Goal: Navigation & Orientation: Find specific page/section

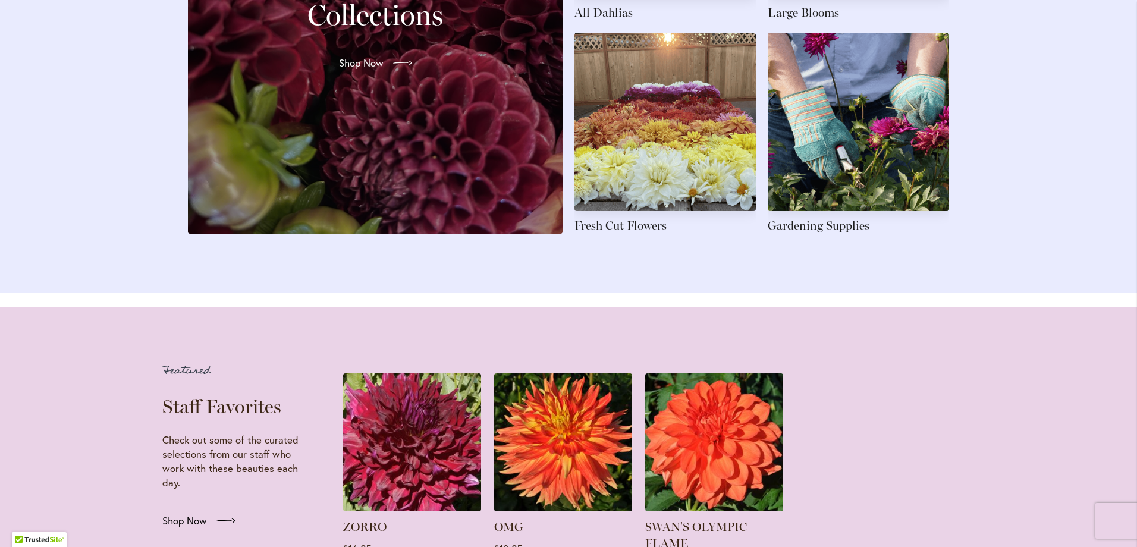
scroll to position [1962, 0]
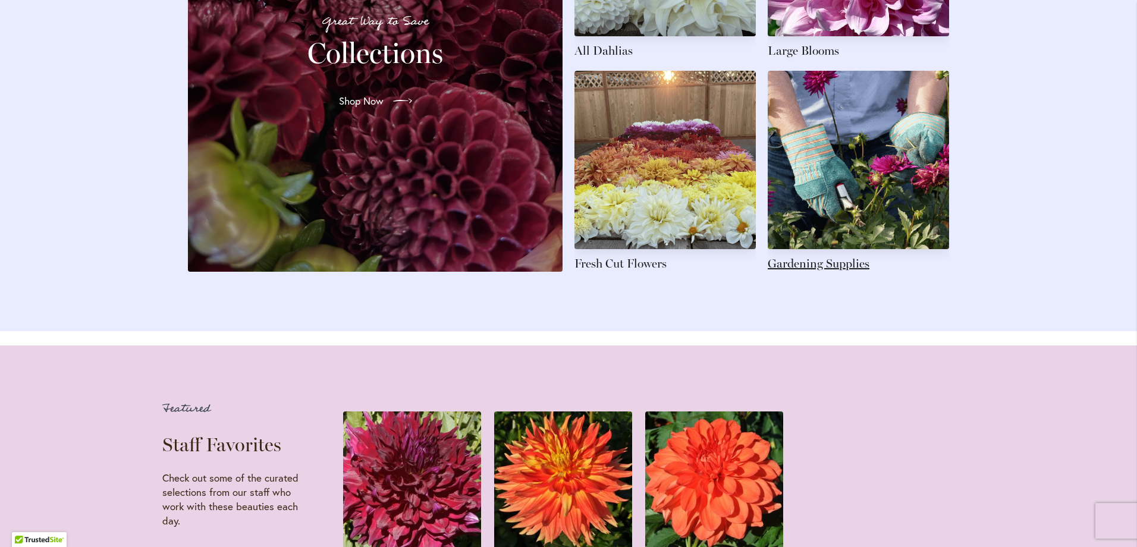
click at [834, 272] on link at bounding box center [858, 171] width 181 height 201
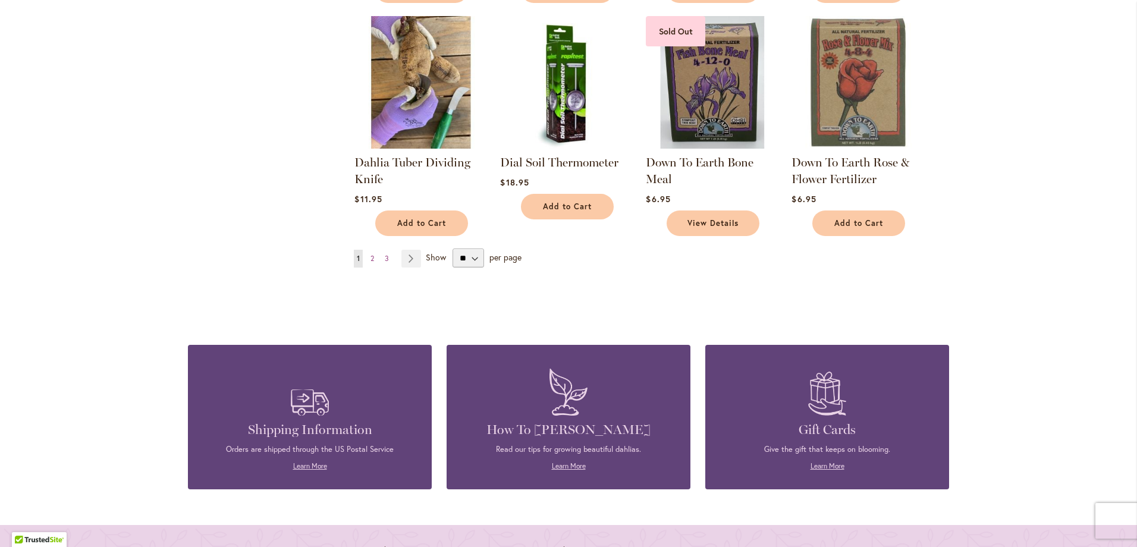
scroll to position [892, 0]
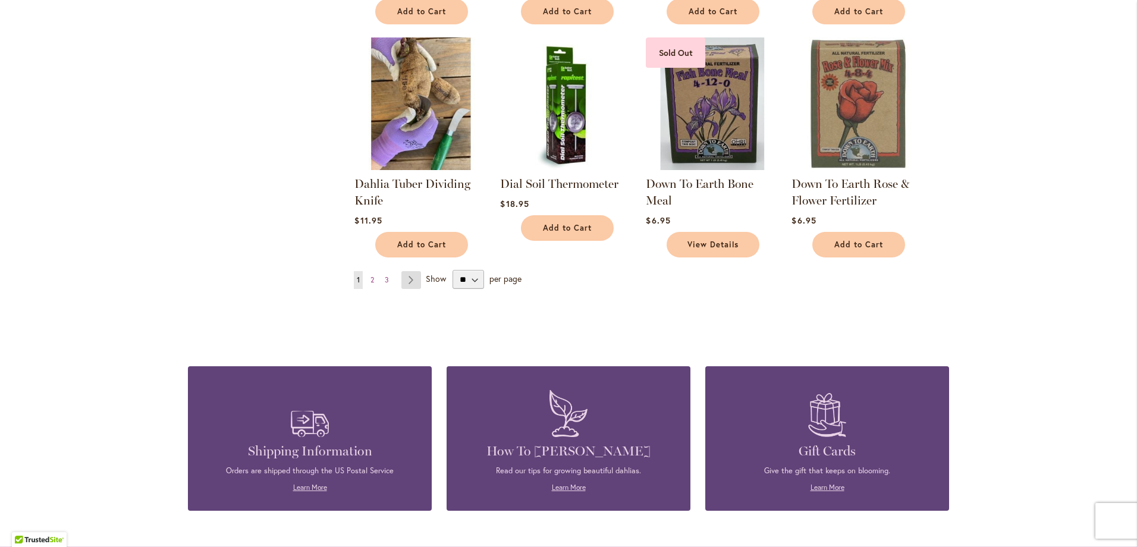
click at [408, 276] on link "Page Next" at bounding box center [411, 280] width 20 height 18
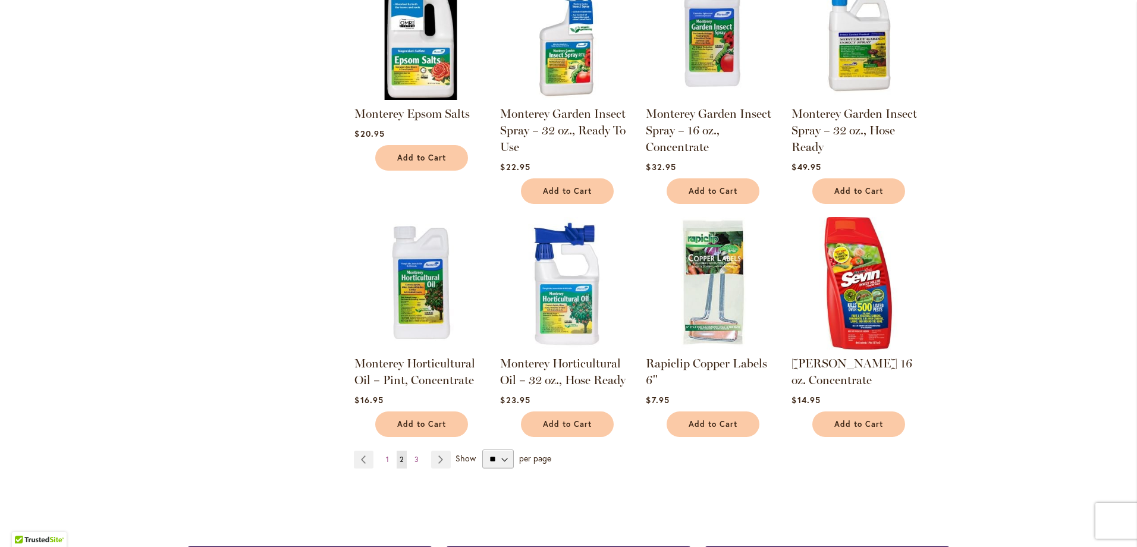
scroll to position [773, 0]
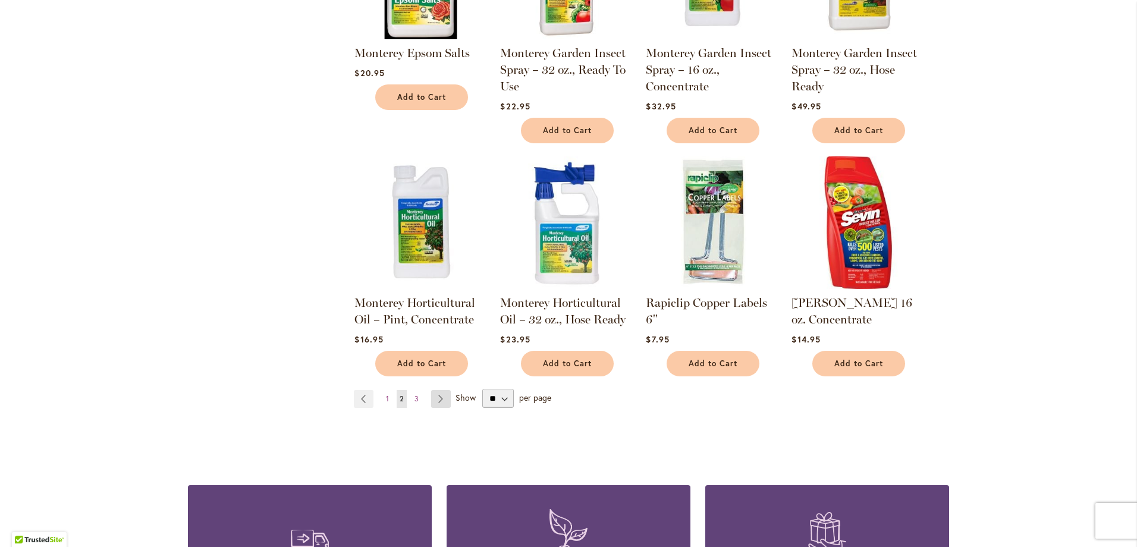
click at [433, 390] on link "Page Next" at bounding box center [441, 399] width 20 height 18
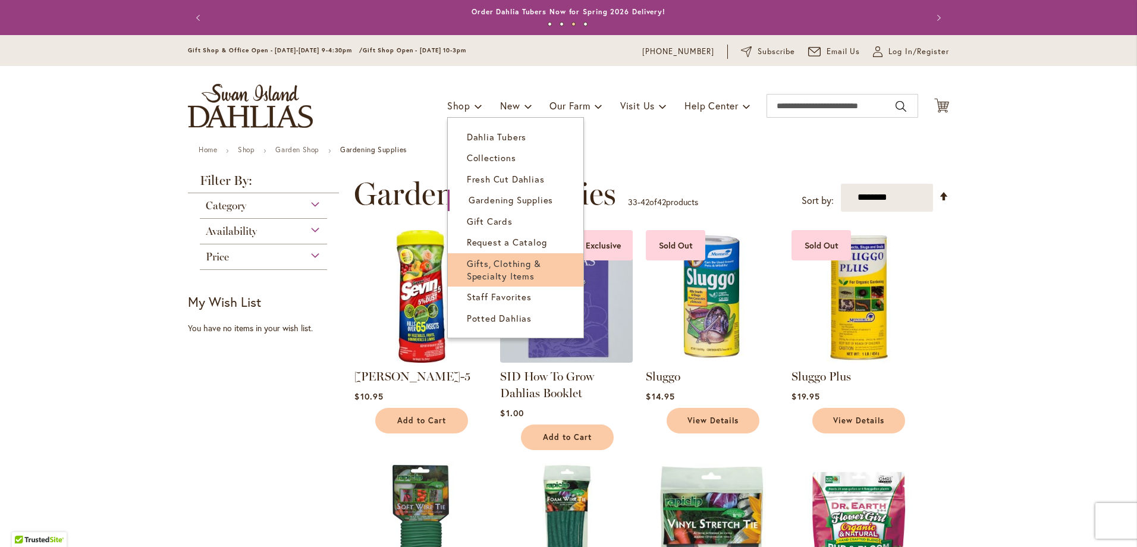
click at [487, 265] on span "Gifts, Clothing & Specialty Items" at bounding box center [504, 269] width 74 height 24
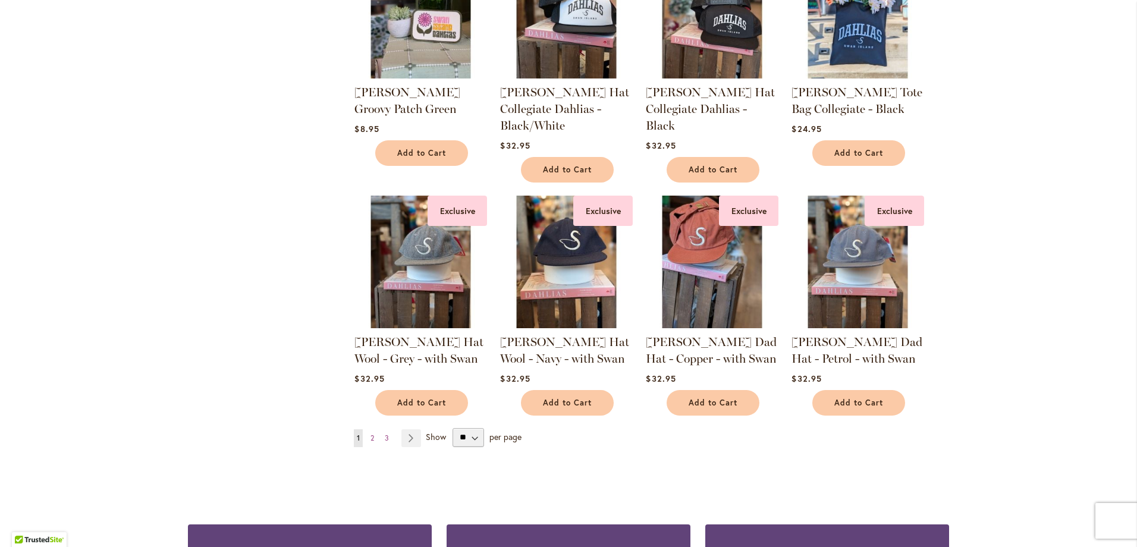
scroll to position [951, 0]
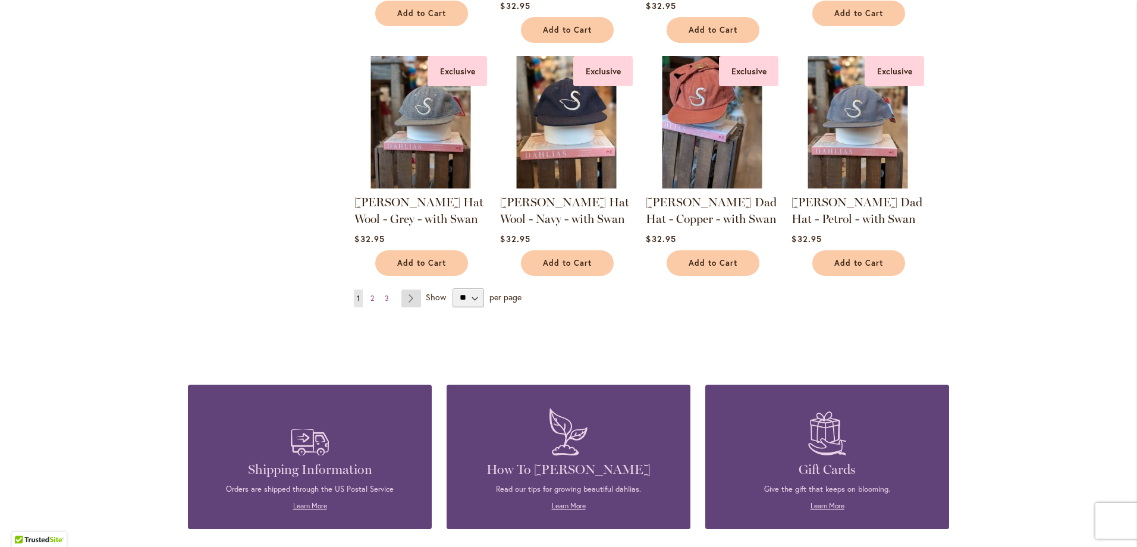
click at [407, 295] on link "Page Next" at bounding box center [411, 299] width 20 height 18
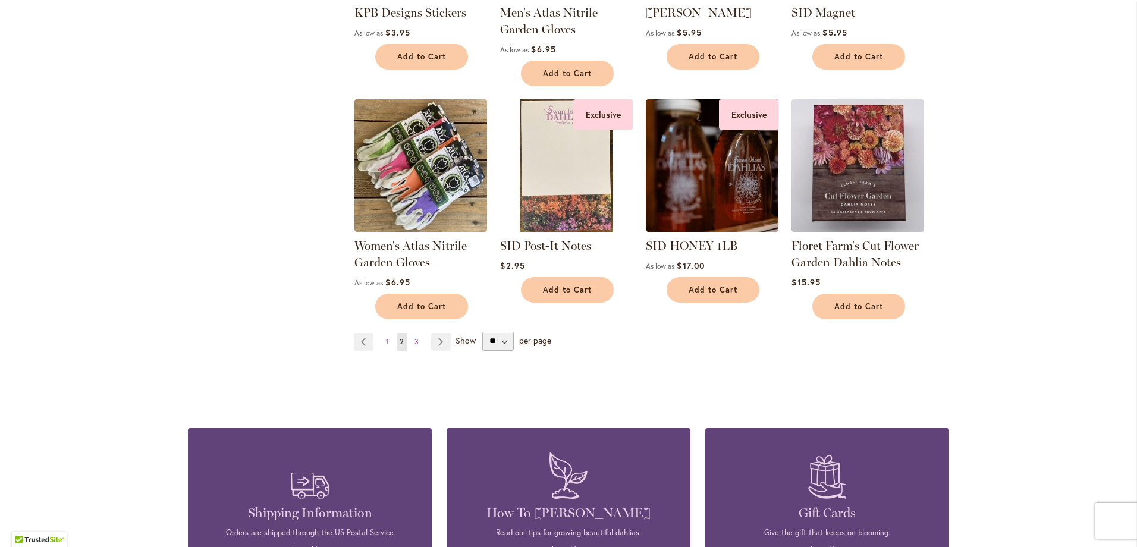
scroll to position [951, 0]
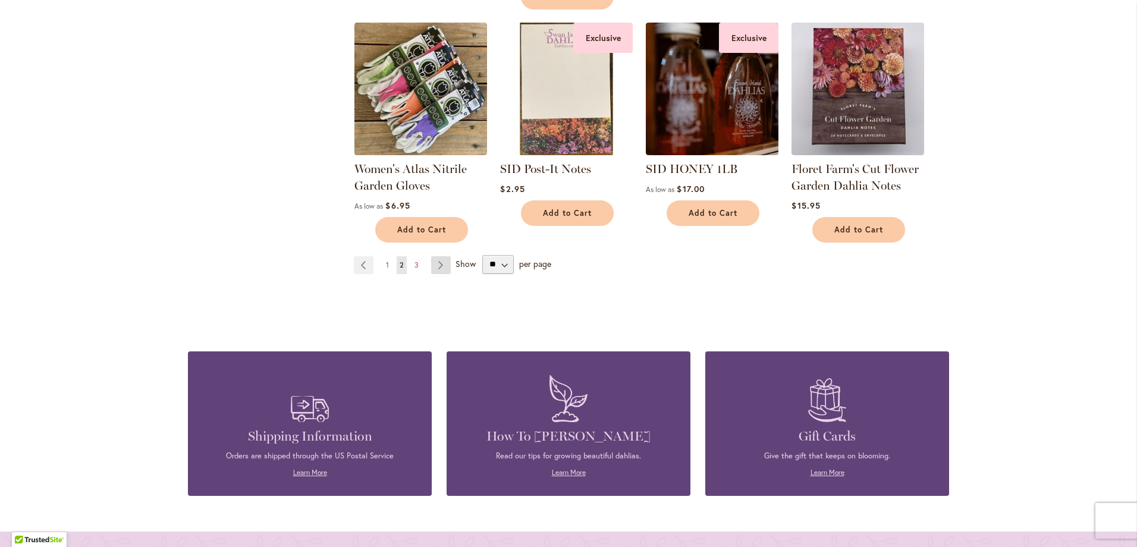
click at [438, 262] on link "Page Next" at bounding box center [441, 265] width 20 height 18
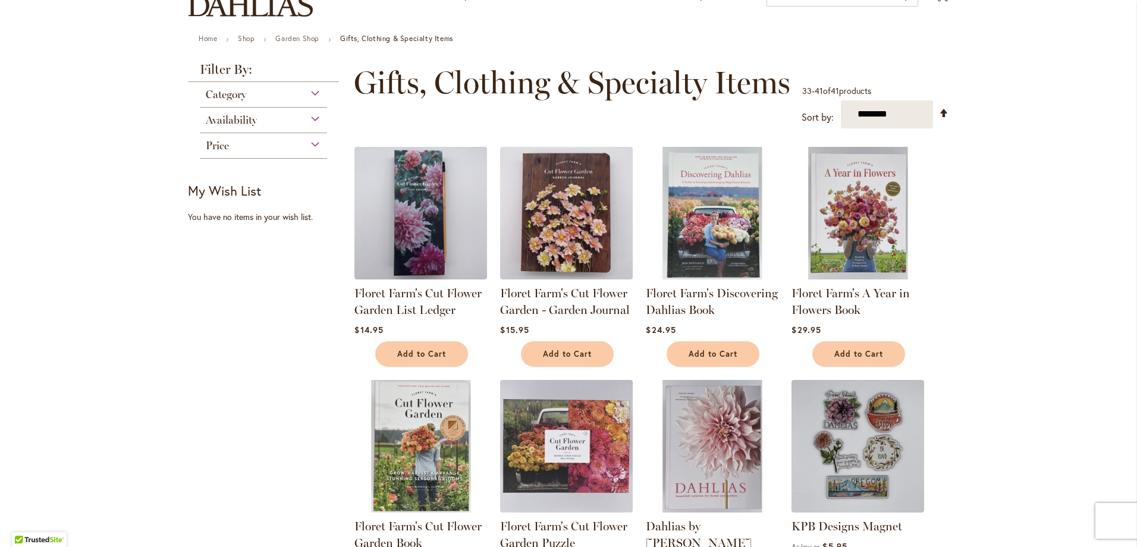
scroll to position [59, 0]
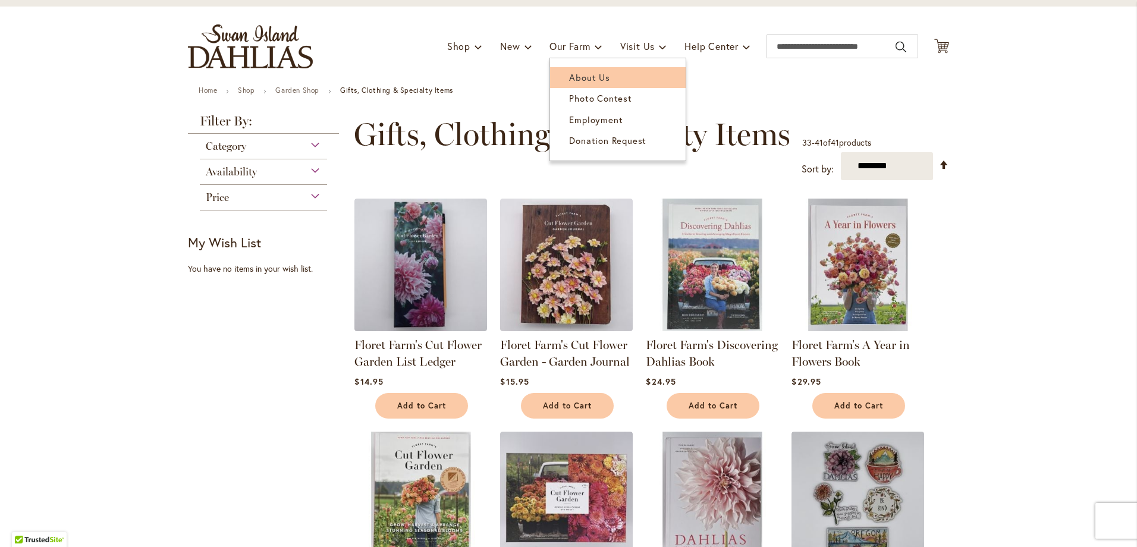
click at [583, 74] on span "About Us" at bounding box center [589, 77] width 40 height 12
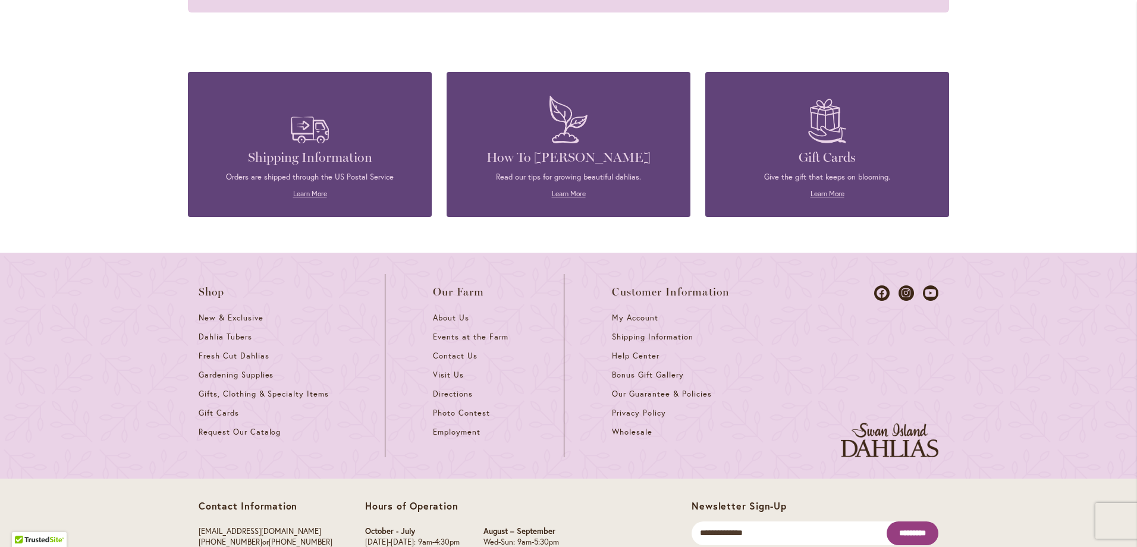
scroll to position [1365, 0]
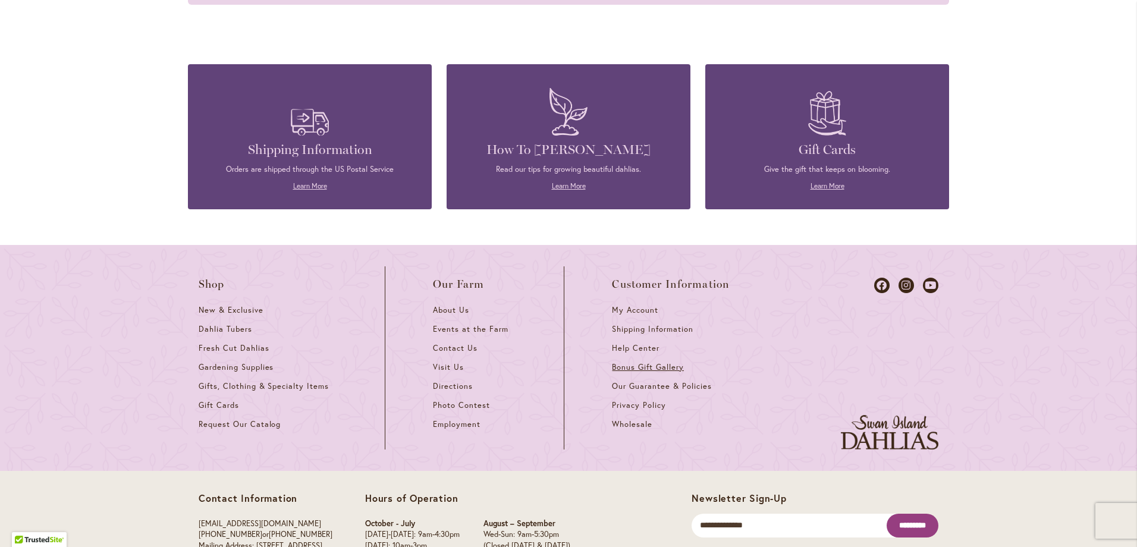
click at [636, 362] on span "Bonus Gift Gallery" at bounding box center [647, 367] width 71 height 10
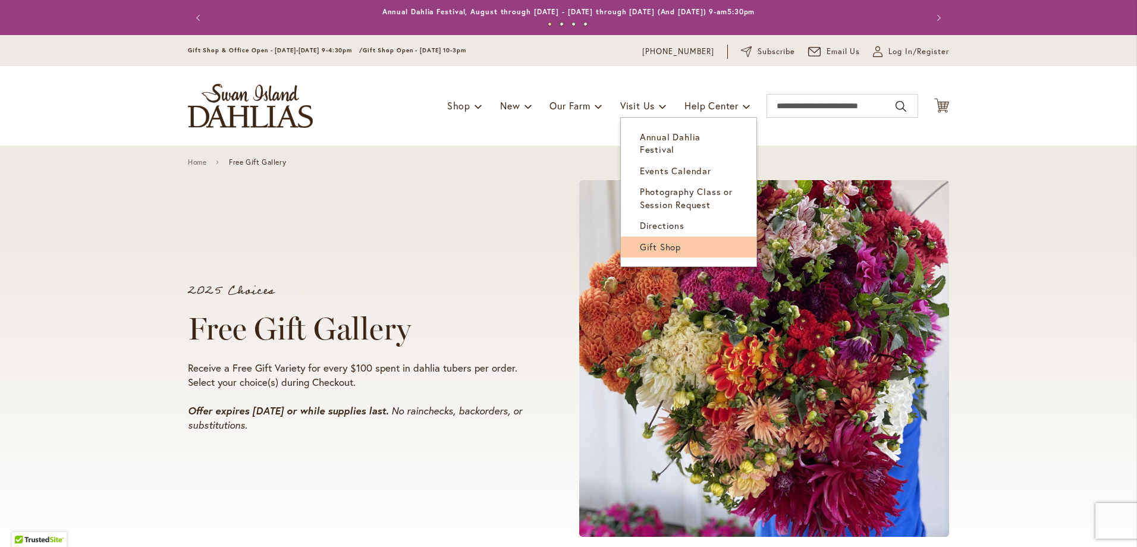
click at [650, 241] on span "Gift Shop" at bounding box center [660, 247] width 41 height 12
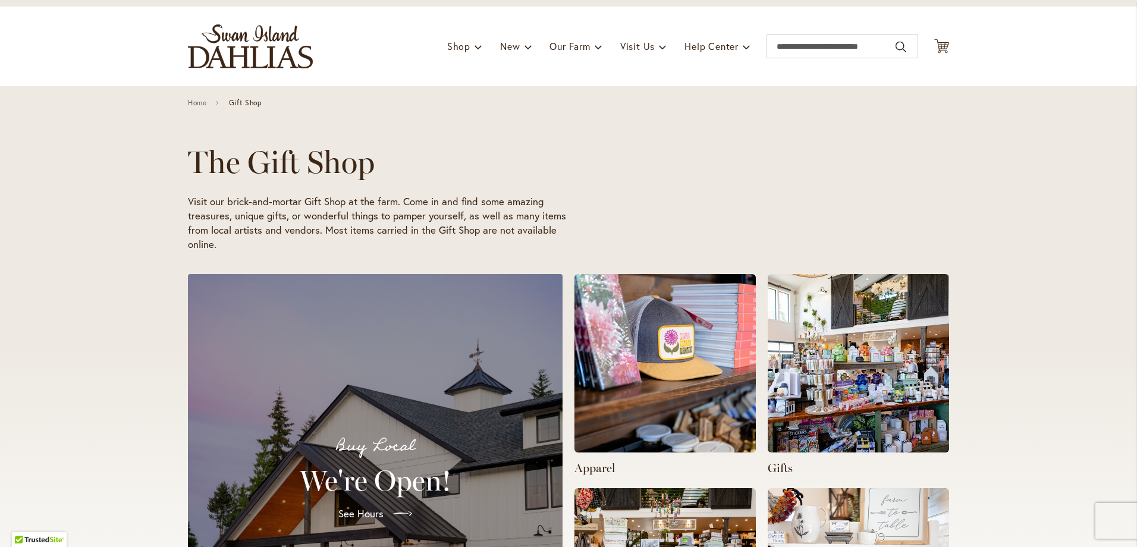
scroll to position [0, 753]
